Goal: Task Accomplishment & Management: Manage account settings

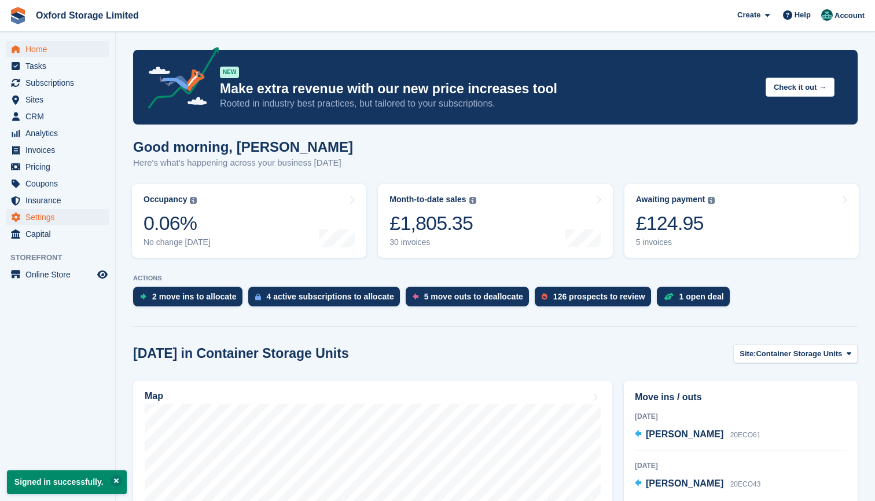
click at [43, 217] on span "Settings" at bounding box center [59, 217] width 69 height 16
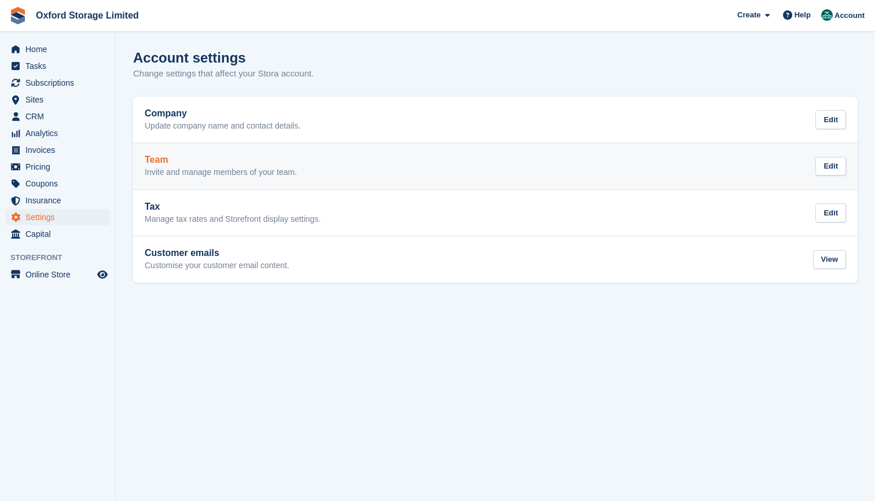
click at [193, 164] on div "Team Invite and manage members of your team." at bounding box center [221, 166] width 152 height 23
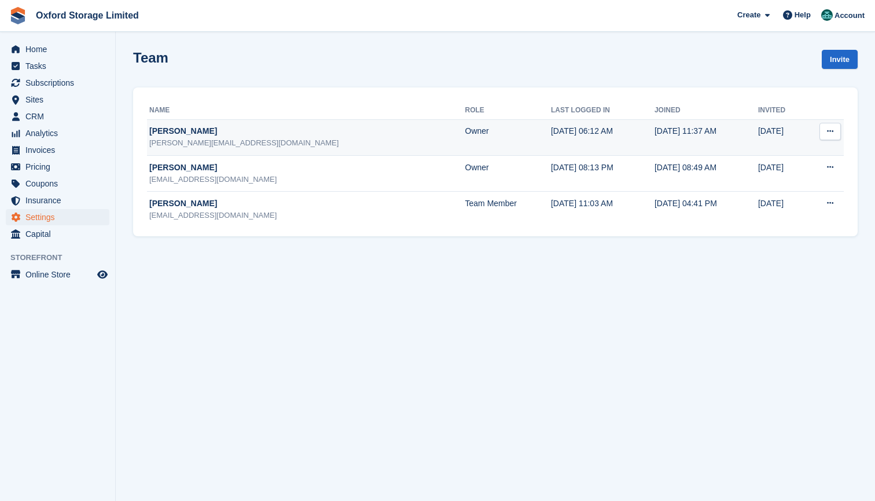
click at [827, 128] on icon at bounding box center [830, 131] width 6 height 8
click at [789, 153] on p "Edit team member" at bounding box center [785, 153] width 101 height 15
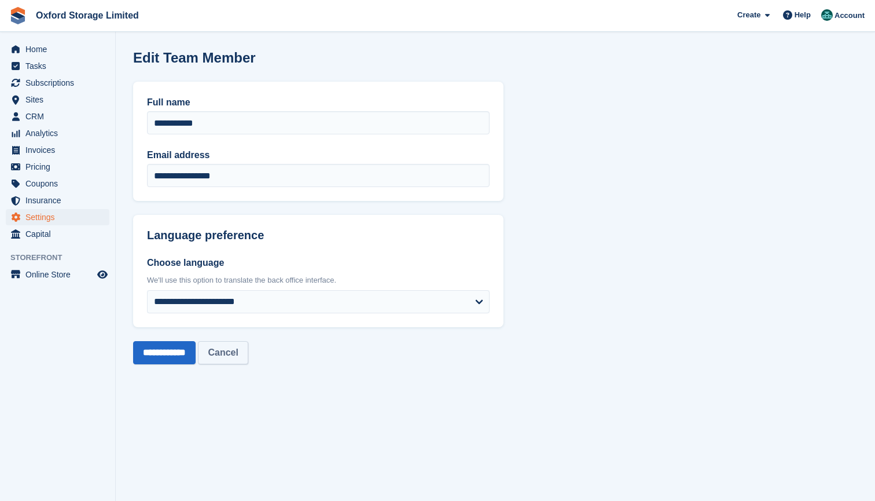
click at [248, 358] on link "Cancel" at bounding box center [223, 352] width 50 height 23
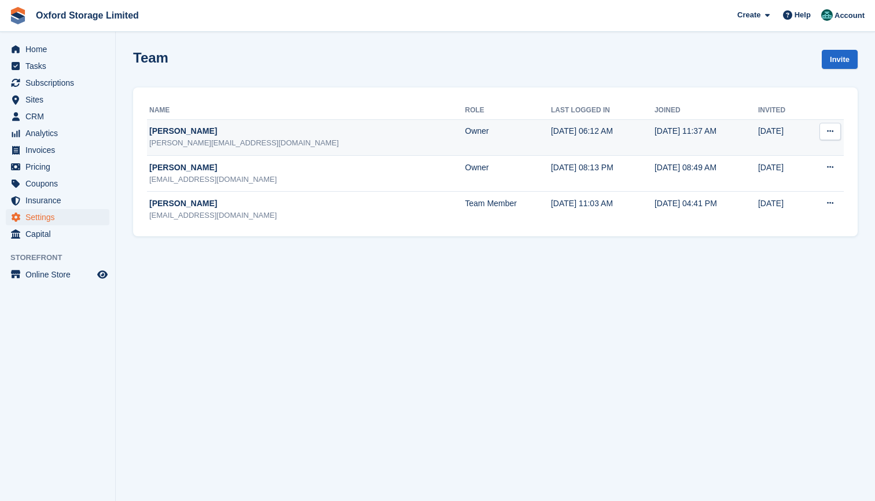
click at [835, 129] on button at bounding box center [830, 131] width 21 height 17
click at [798, 148] on p "Edit team member" at bounding box center [785, 153] width 101 height 15
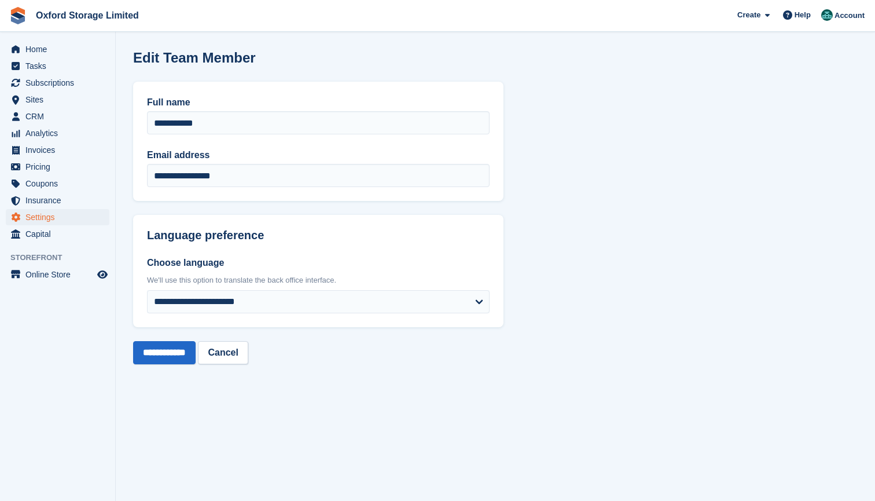
click at [578, 242] on section "**********" at bounding box center [496, 250] width 760 height 501
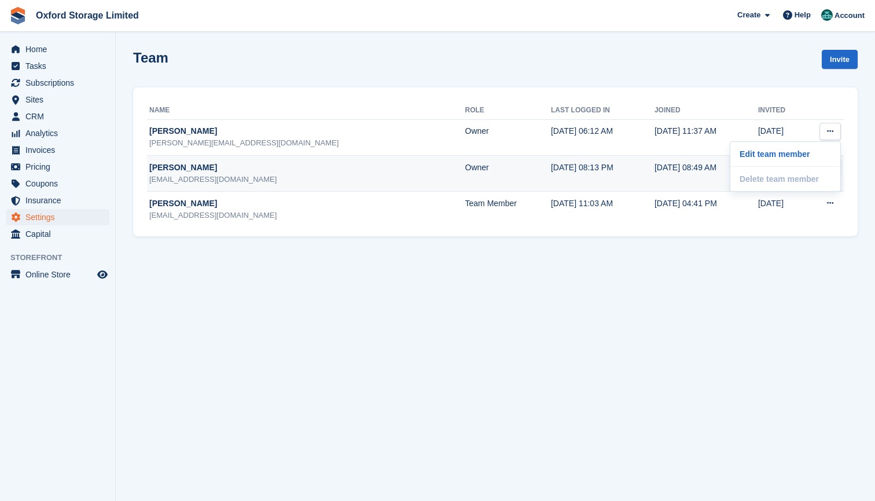
click at [655, 163] on td "18 Feb, 2025, 08:49 AM" at bounding box center [707, 173] width 104 height 36
click at [825, 166] on button at bounding box center [830, 167] width 21 height 17
click at [766, 123] on td "11 Dec" at bounding box center [781, 137] width 46 height 36
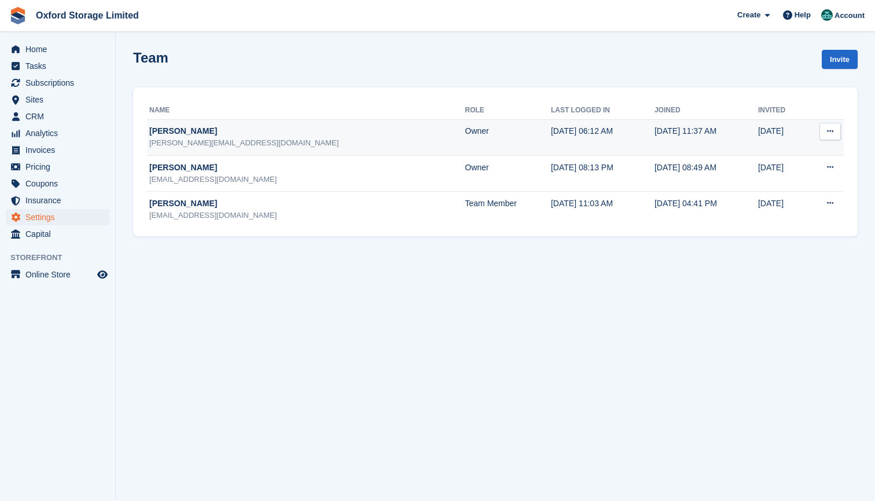
click at [819, 128] on td "Edit team member Delete team member This team member cannot be deleted because …" at bounding box center [824, 137] width 41 height 36
click at [828, 129] on icon at bounding box center [830, 131] width 6 height 8
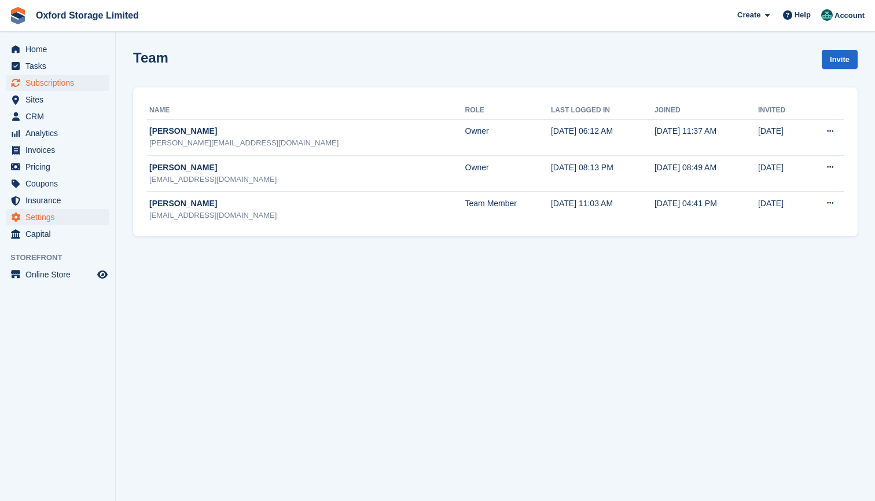
click at [41, 85] on span "Subscriptions" at bounding box center [59, 83] width 69 height 16
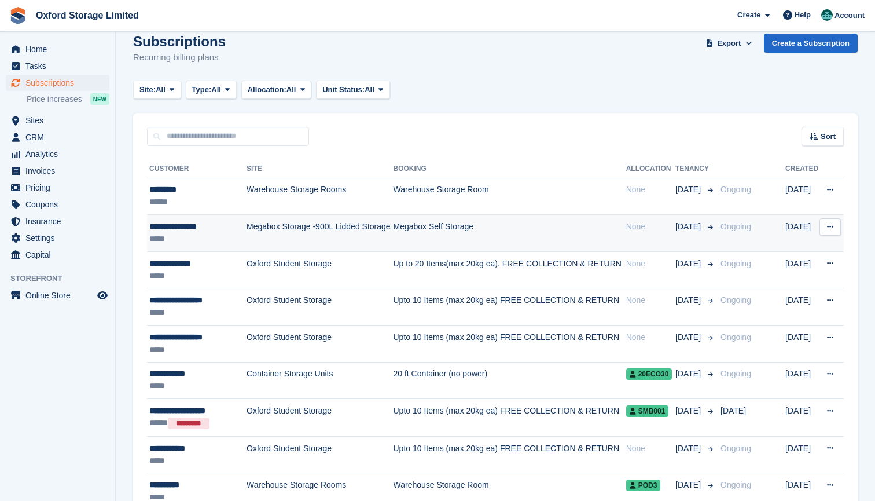
scroll to position [16, 0]
